Goal: Task Accomplishment & Management: Use online tool/utility

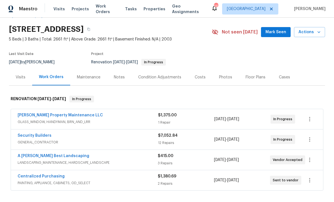
scroll to position [18, 0]
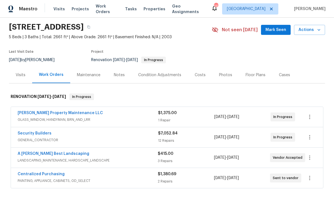
click at [38, 134] on link "Security Builders" at bounding box center [35, 134] width 34 height 4
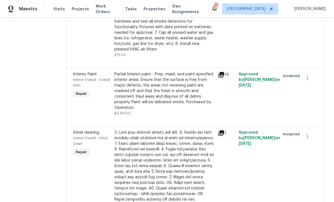
scroll to position [376, 0]
click at [308, 82] on icon "button" at bounding box center [307, 78] width 7 height 7
click at [310, 98] on li "Cancel" at bounding box center [312, 96] width 22 height 9
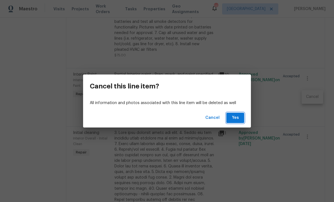
click at [237, 118] on span "Yes" at bounding box center [234, 118] width 9 height 7
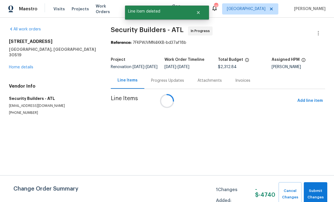
scroll to position [0, 0]
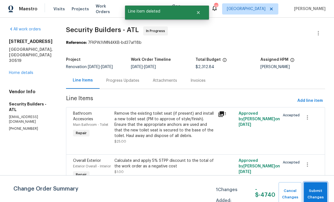
click at [315, 194] on span "Submit Changes" at bounding box center [315, 194] width 18 height 13
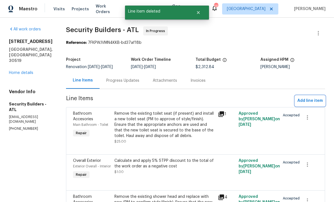
click at [314, 101] on span "Add line item" at bounding box center [309, 101] width 25 height 7
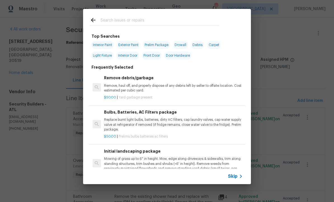
click at [107, 45] on span "Interior Paint" at bounding box center [102, 45] width 23 height 8
type input "Interior Paint"
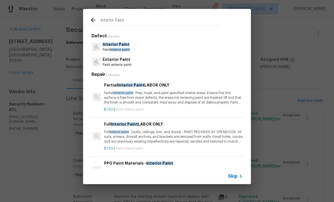
click at [165, 130] on p "Full Interior paint - (walls, ceilings, trim, and doors) - PAINT PROVIDED BY OP…" at bounding box center [173, 137] width 139 height 14
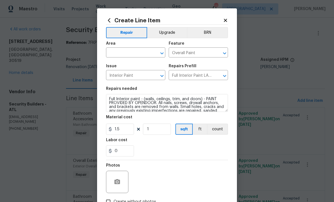
click at [161, 52] on icon "Open" at bounding box center [161, 53] width 7 height 7
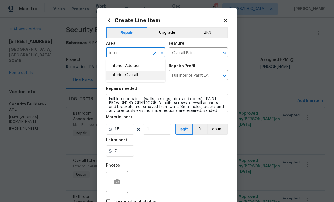
click at [146, 75] on li "Interior Overall" at bounding box center [135, 75] width 59 height 9
type input "Interior Overall"
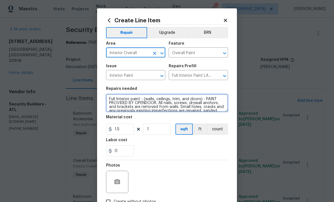
click at [198, 100] on textarea "Full Interior paint - (walls, ceilings, trim, and doors) - PAINT PROVIDED BY OP…" at bounding box center [167, 103] width 122 height 18
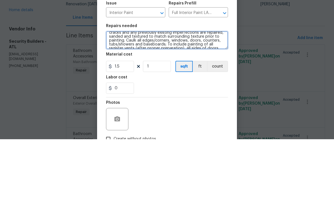
scroll to position [17, 0]
type textarea "Full Interior paint - (walls, ceilings, trim, and doors, garage ) - PAINT PROVI…"
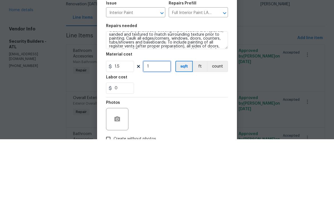
click at [165, 124] on input "1" at bounding box center [157, 129] width 28 height 11
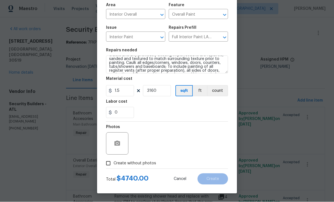
scroll to position [39, 0]
type input "3160"
click at [108, 164] on input "Create without photos" at bounding box center [108, 163] width 11 height 11
checkbox input "true"
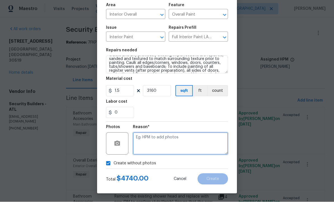
click at [168, 142] on textarea at bounding box center [180, 144] width 95 height 22
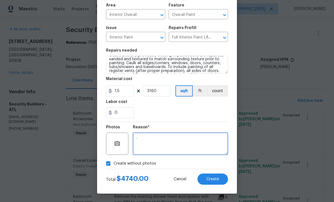
type textarea "."
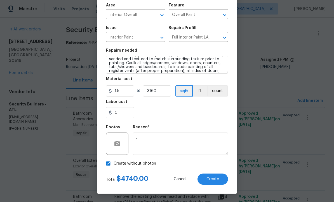
click at [216, 180] on span "Create" at bounding box center [212, 179] width 13 height 4
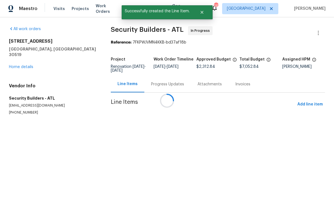
scroll to position [0, 0]
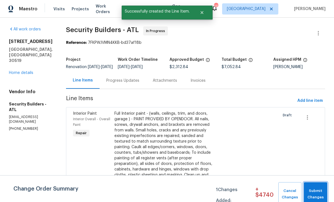
click at [319, 194] on span "Submit Changes" at bounding box center [315, 194] width 18 height 13
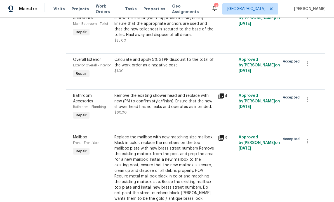
scroll to position [268, 0]
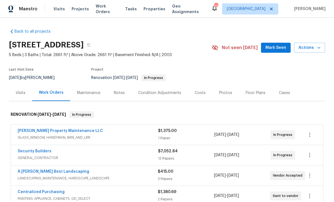
click at [252, 93] on div "Floor Plans" at bounding box center [255, 93] width 20 height 6
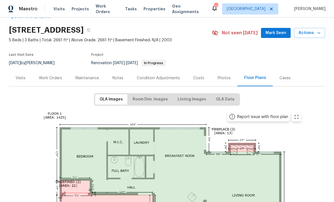
scroll to position [35, 0]
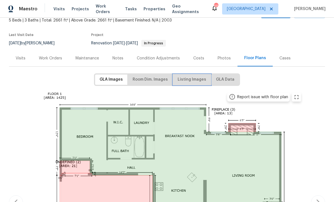
click at [190, 80] on span "Listing Images" at bounding box center [191, 79] width 28 height 7
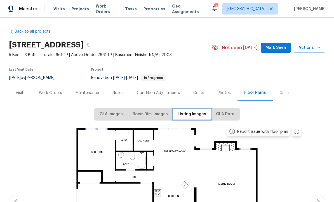
scroll to position [0, 0]
click at [158, 113] on span "Room Dim. Images" at bounding box center [149, 114] width 35 height 7
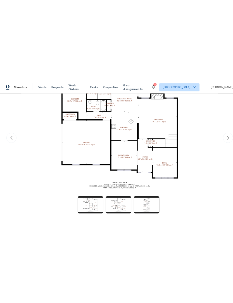
scroll to position [22, 0]
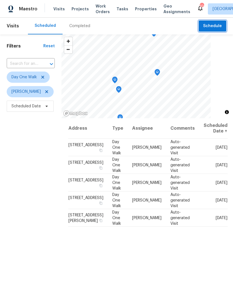
click at [213, 26] on span "Schedule" at bounding box center [212, 26] width 19 height 7
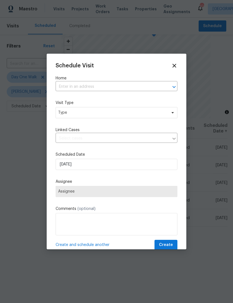
click at [98, 86] on input "text" at bounding box center [109, 86] width 106 height 9
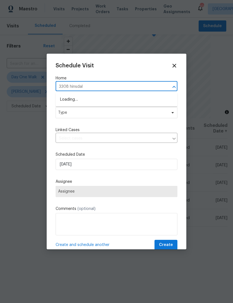
type input "3308 hinsdale"
click at [98, 97] on li "[STREET_ADDRESS]" at bounding box center [117, 99] width 122 height 9
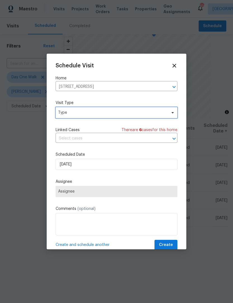
click at [174, 114] on icon at bounding box center [172, 112] width 4 height 4
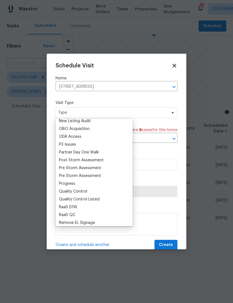
scroll to position [316, 0]
click at [73, 184] on div "Progress" at bounding box center [67, 183] width 16 height 6
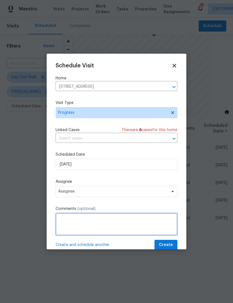
click at [115, 223] on textarea at bounding box center [117, 224] width 122 height 22
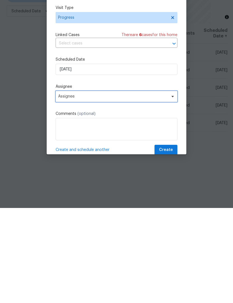
click at [174, 189] on icon at bounding box center [172, 191] width 4 height 4
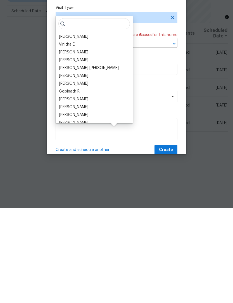
click at [80, 129] on div "[PERSON_NAME]" at bounding box center [73, 132] width 29 height 6
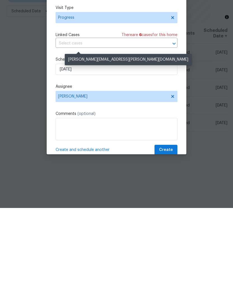
scroll to position [18, 0]
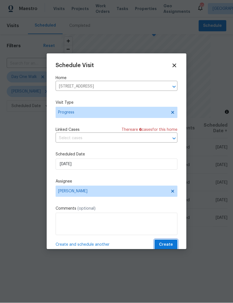
click at [170, 244] on span "Create" at bounding box center [166, 244] width 14 height 7
